Goal: Task Accomplishment & Management: Use online tool/utility

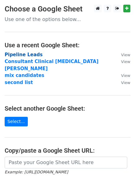
click at [17, 55] on strong "Pipeline Leads" at bounding box center [24, 55] width 38 height 6
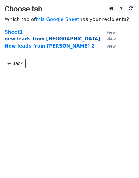
click at [31, 38] on strong "new leads from [GEOGRAPHIC_DATA]" at bounding box center [53, 39] width 96 height 6
